Goal: Register for event/course

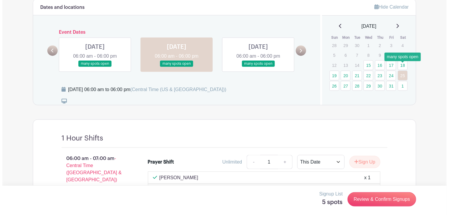
scroll to position [296, 0]
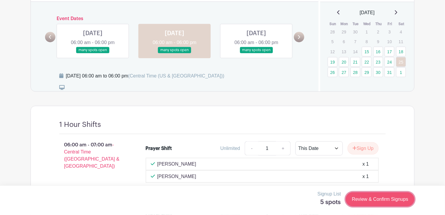
click at [370, 200] on link "Review & Confirm Signups" at bounding box center [380, 199] width 69 height 14
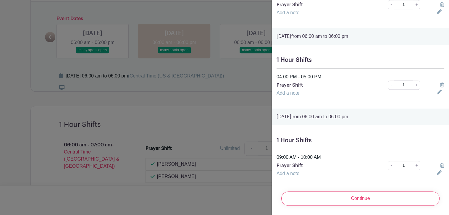
scroll to position [240, 0]
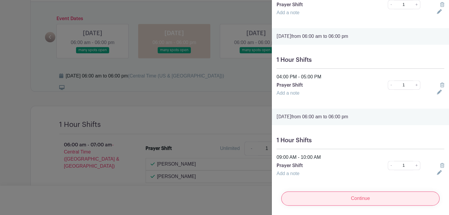
click at [366, 195] on input "Continue" at bounding box center [361, 199] width 158 height 14
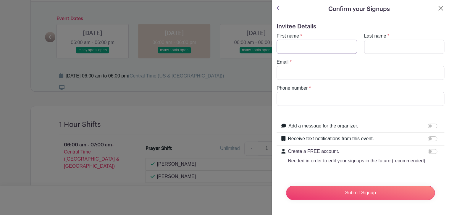
drag, startPoint x: 306, startPoint y: 39, endPoint x: 308, endPoint y: 36, distance: 4.1
click at [306, 40] on input "First name" at bounding box center [317, 47] width 81 height 14
type input "[PERSON_NAME]"
type input "[EMAIL_ADDRESS][DOMAIN_NAME]"
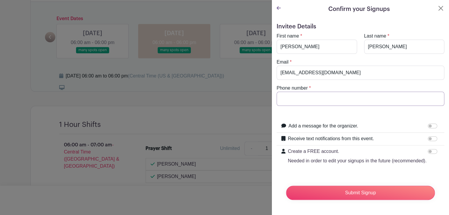
type input "2176491846"
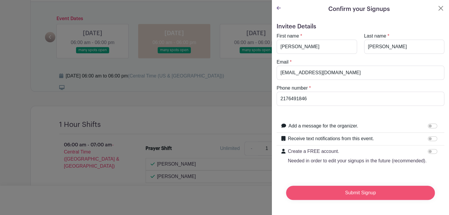
click at [362, 192] on input "Submit Signup" at bounding box center [360, 193] width 149 height 14
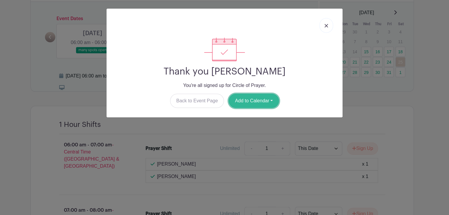
click at [246, 97] on button "Add to Calendar" at bounding box center [254, 101] width 50 height 14
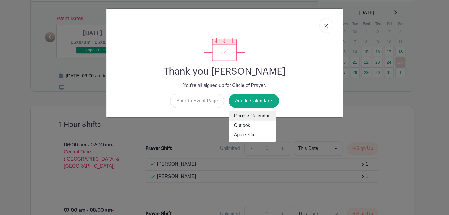
click at [256, 114] on link "Google Calendar" at bounding box center [252, 115] width 47 height 9
